Goal: Information Seeking & Learning: Learn about a topic

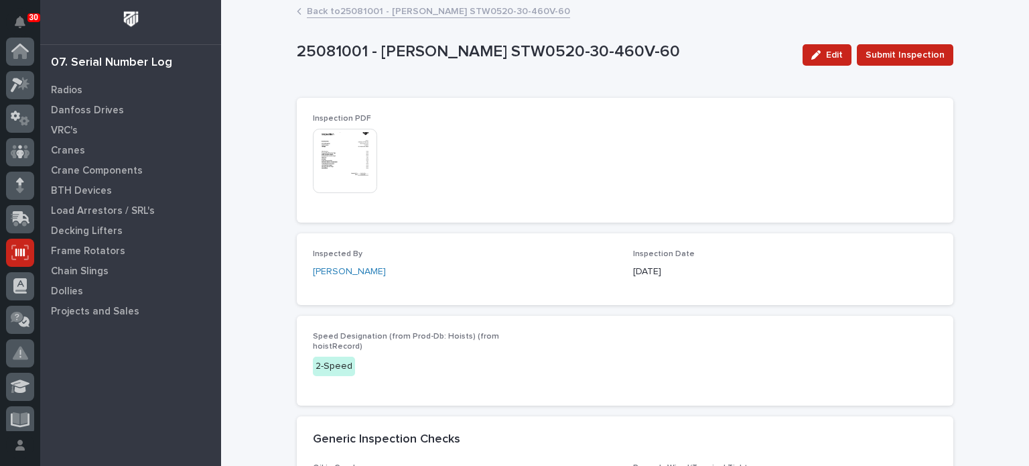
scroll to position [201, 0]
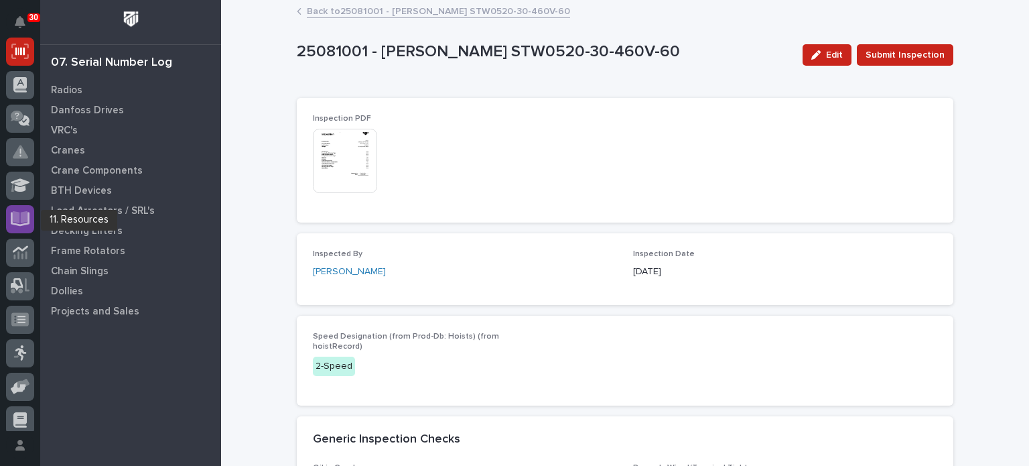
click at [29, 206] on link at bounding box center [20, 219] width 28 height 28
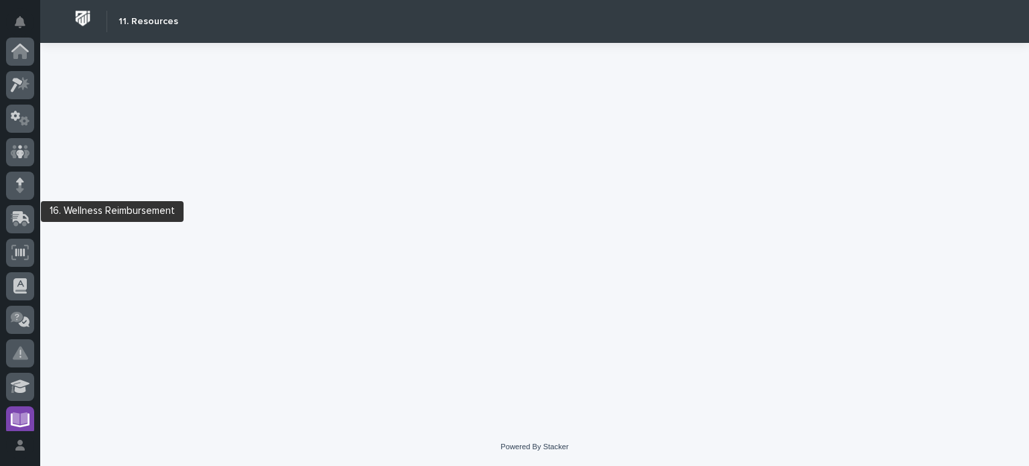
scroll to position [343, 0]
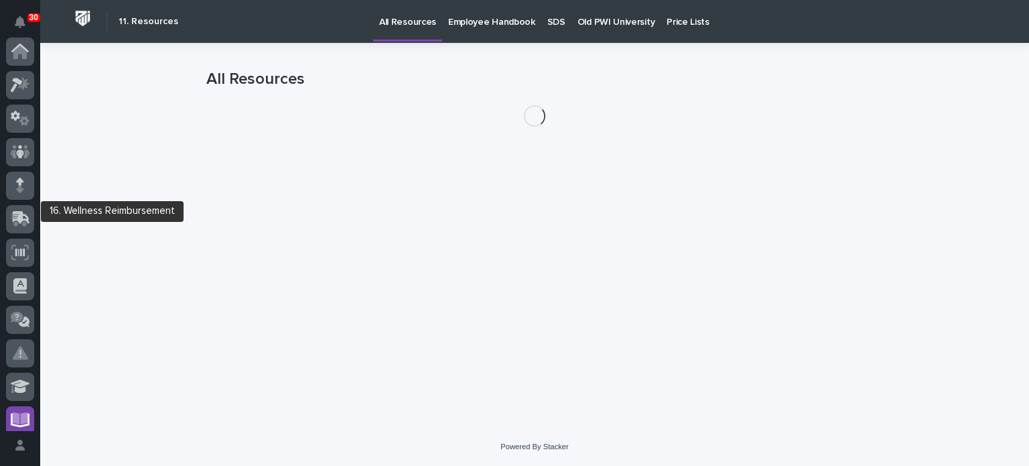
scroll to position [343, 0]
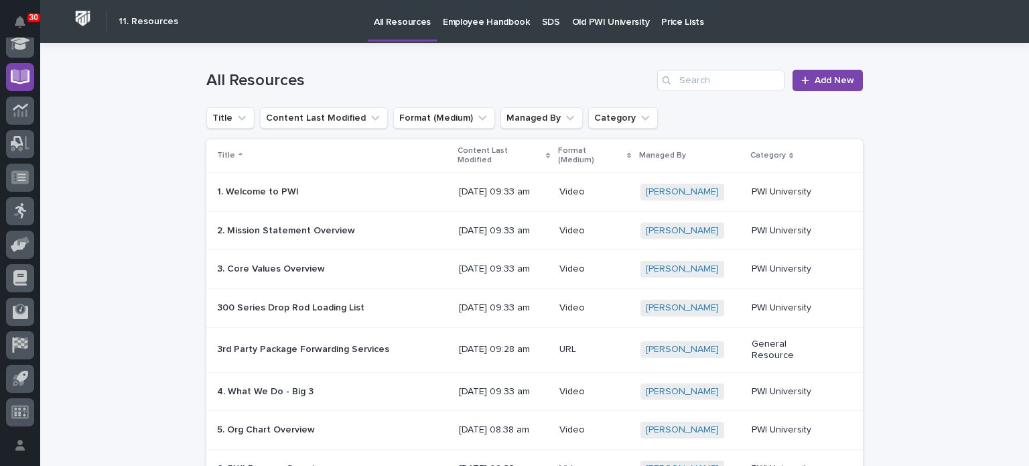
click at [576, 17] on p "Old PWI University" at bounding box center [610, 14] width 77 height 28
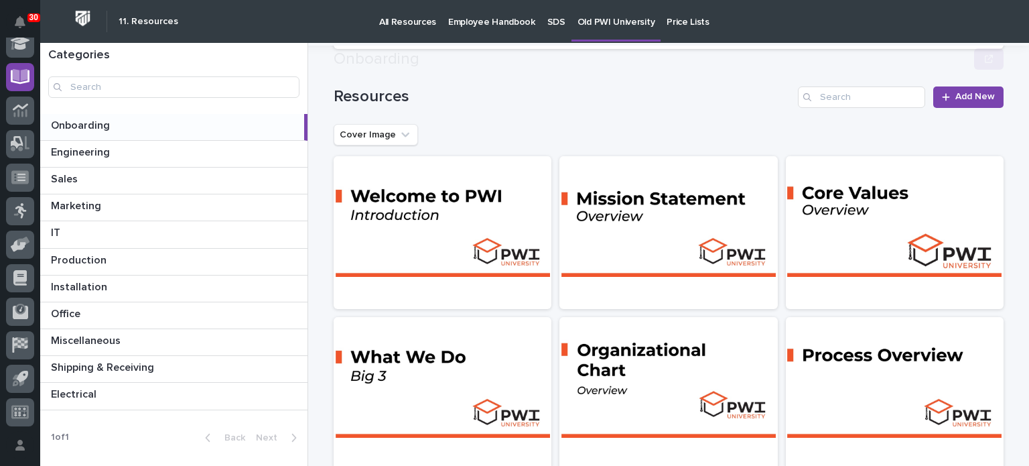
scroll to position [177, 0]
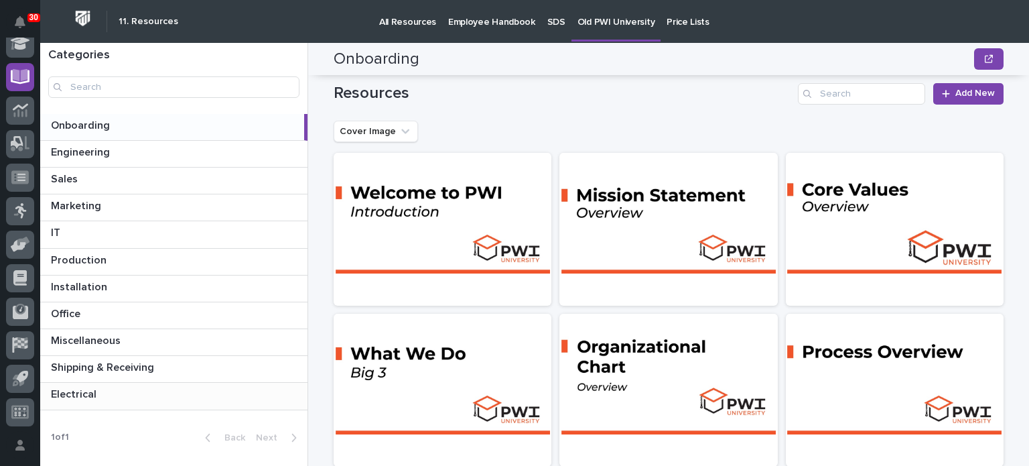
click at [78, 394] on p "Electrical" at bounding box center [75, 392] width 48 height 15
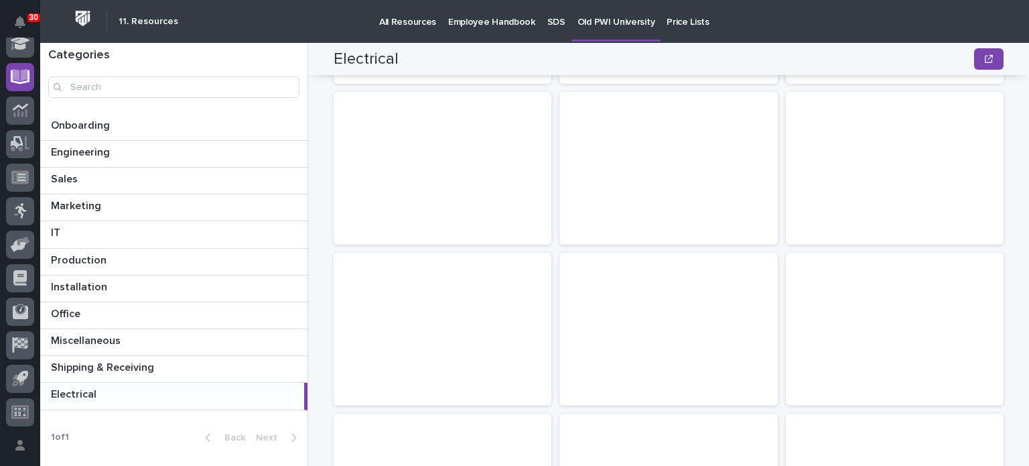
scroll to position [321, 0]
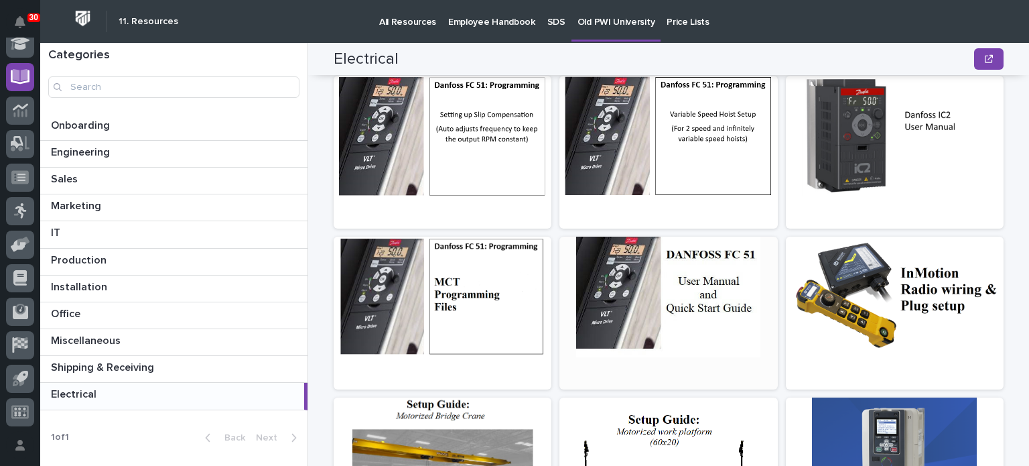
click at [662, 306] on div at bounding box center [669, 297] width 218 height 121
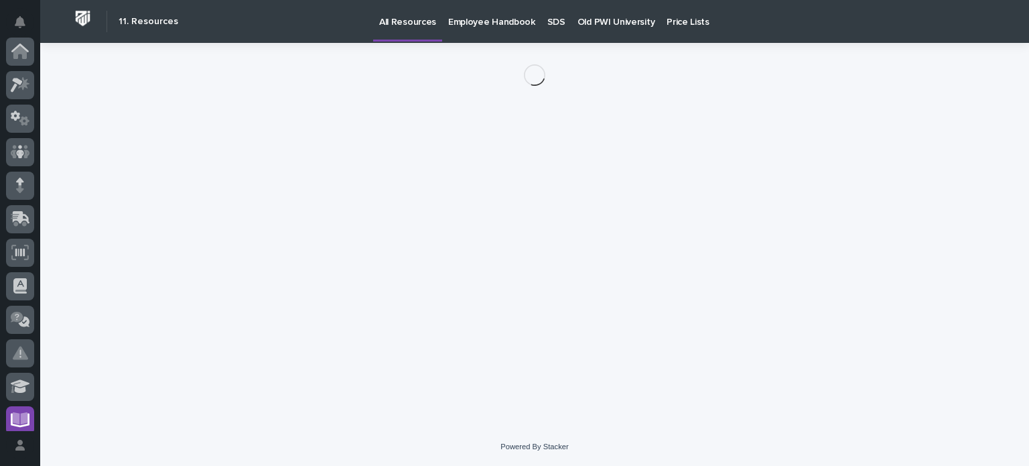
scroll to position [343, 0]
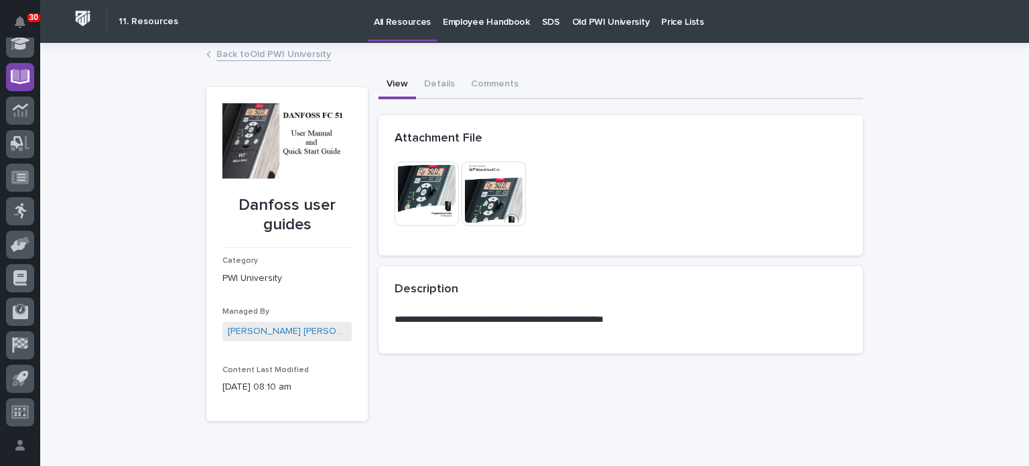
click at [491, 198] on img at bounding box center [494, 194] width 64 height 64
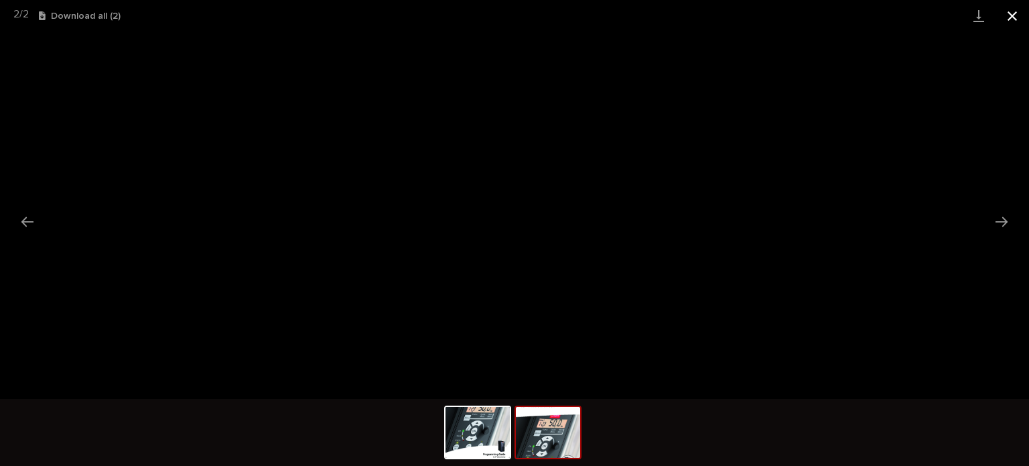
click at [1009, 12] on button "Close gallery" at bounding box center [1013, 15] width 34 height 31
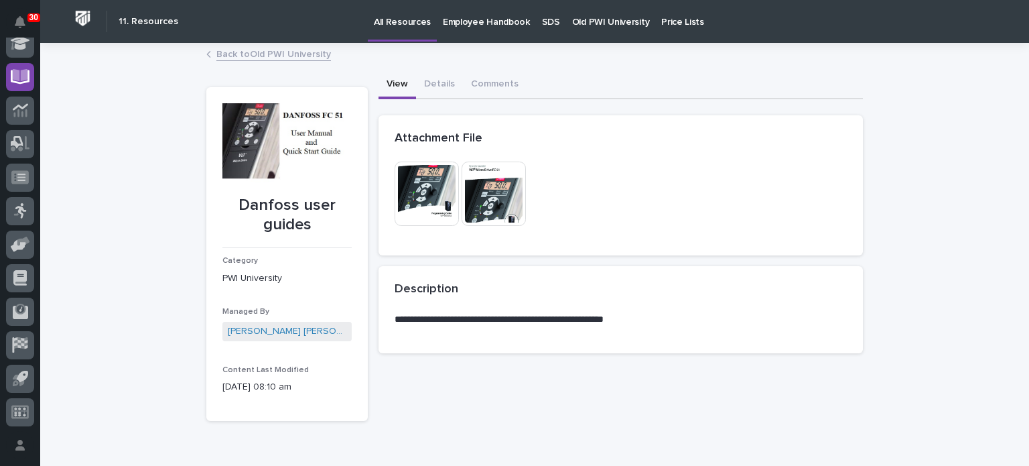
click at [433, 186] on img at bounding box center [427, 194] width 64 height 64
